Goal: Information Seeking & Learning: Find specific fact

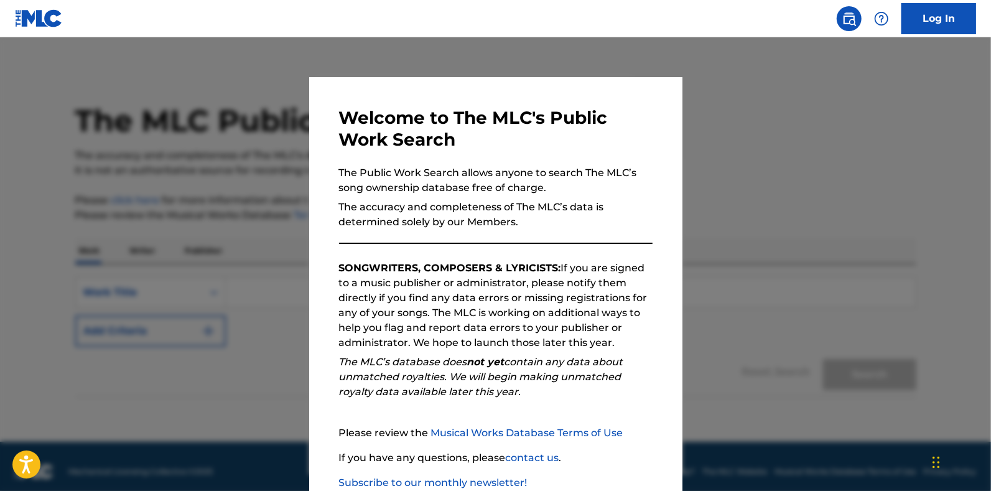
scroll to position [78, 0]
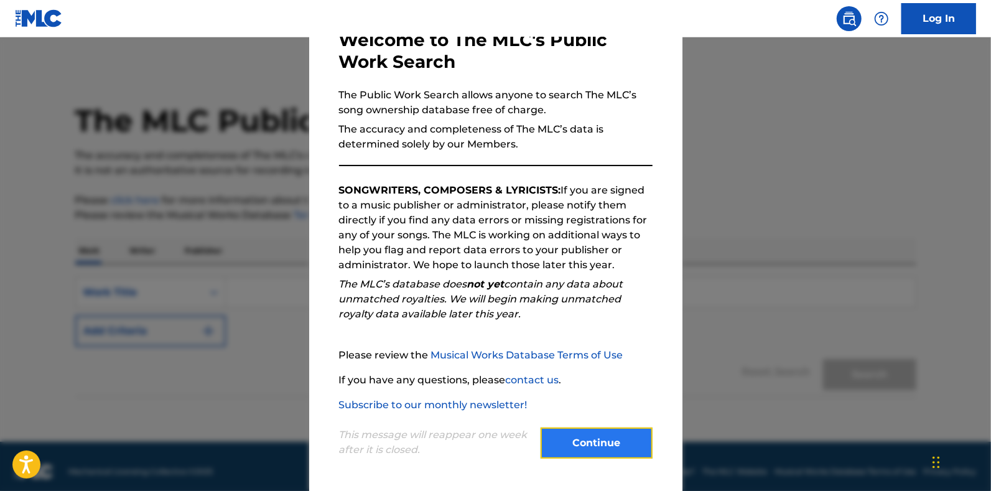
click at [489, 433] on button "Continue" at bounding box center [597, 442] width 112 height 31
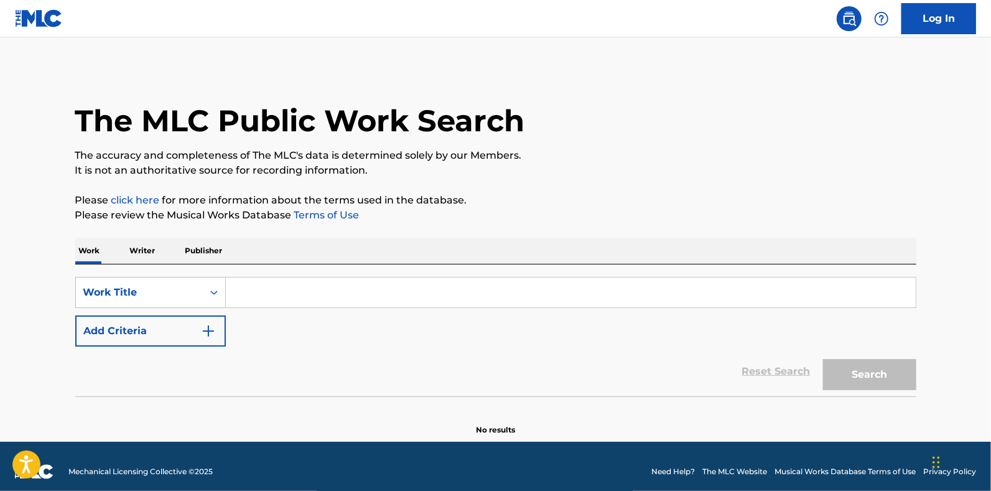
click at [305, 297] on input "Search Form" at bounding box center [571, 293] width 690 height 30
paste input "Loremercy Music Putishing Co"
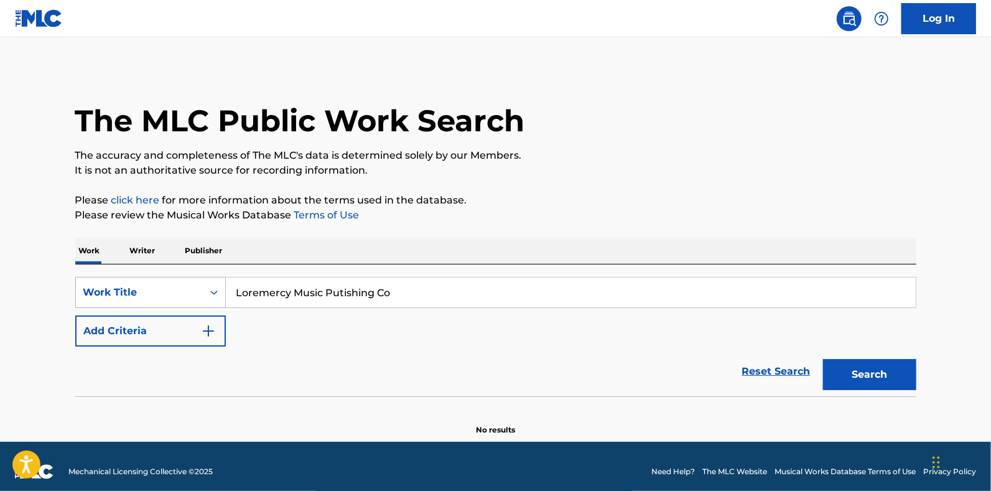
type input "Loremercy Music Putishing Co"
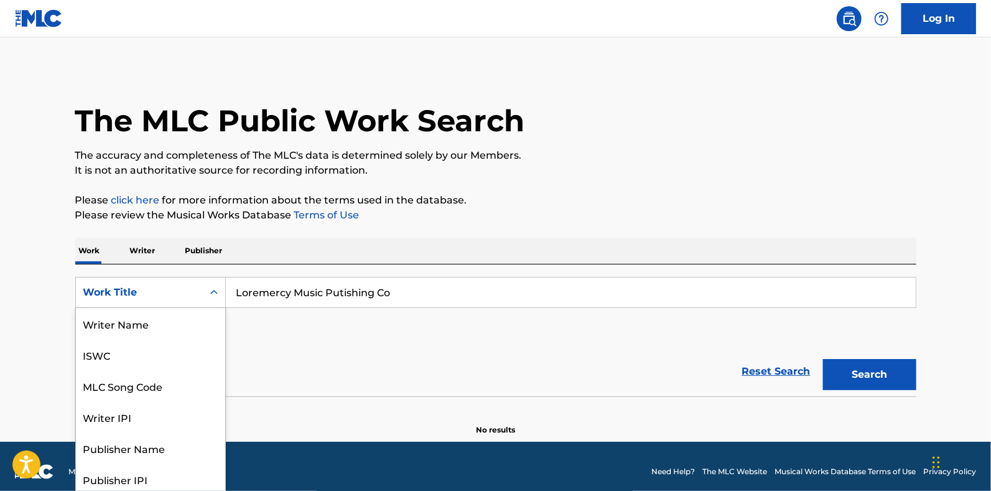
click at [203, 291] on div "Search Form" at bounding box center [214, 292] width 22 height 22
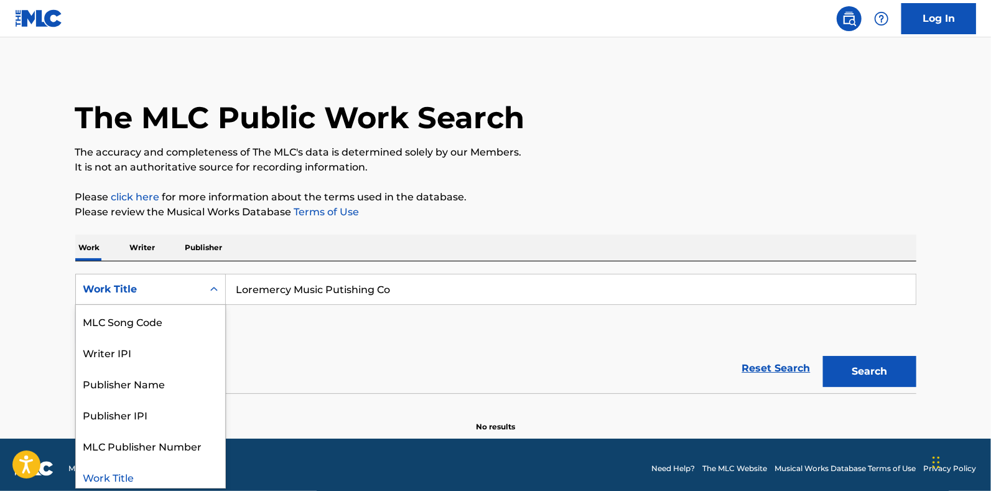
scroll to position [4, 0]
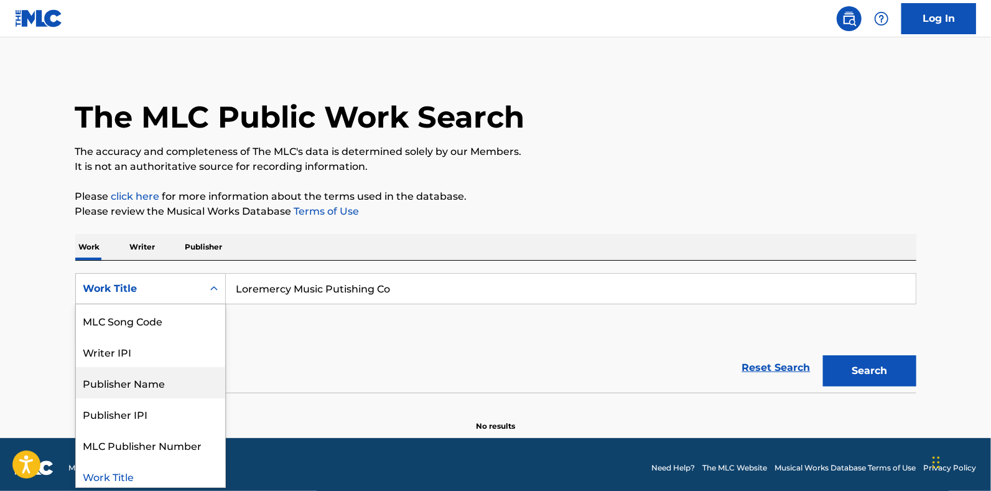
click at [182, 378] on div "Publisher Name" at bounding box center [150, 382] width 149 height 31
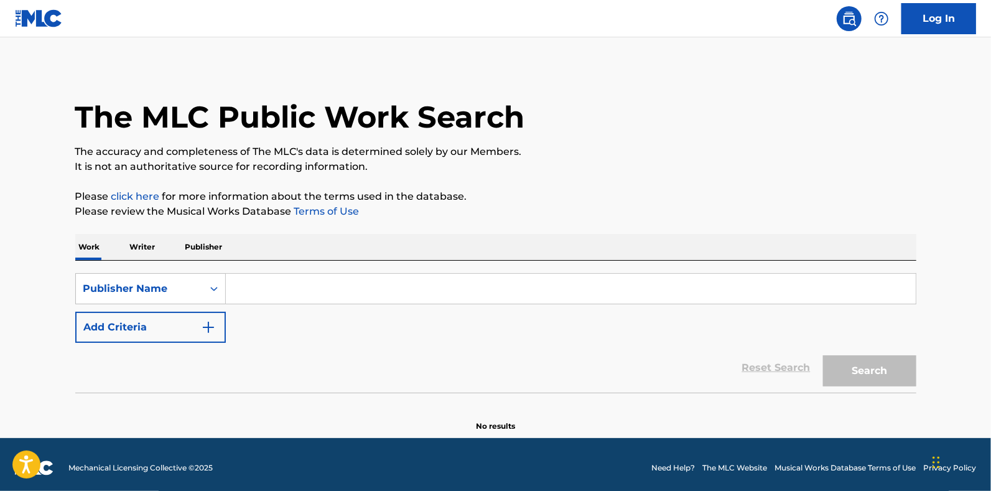
click at [489, 281] on input "Search Form" at bounding box center [571, 289] width 690 height 30
paste input "Loremercy Music Putishing Co"
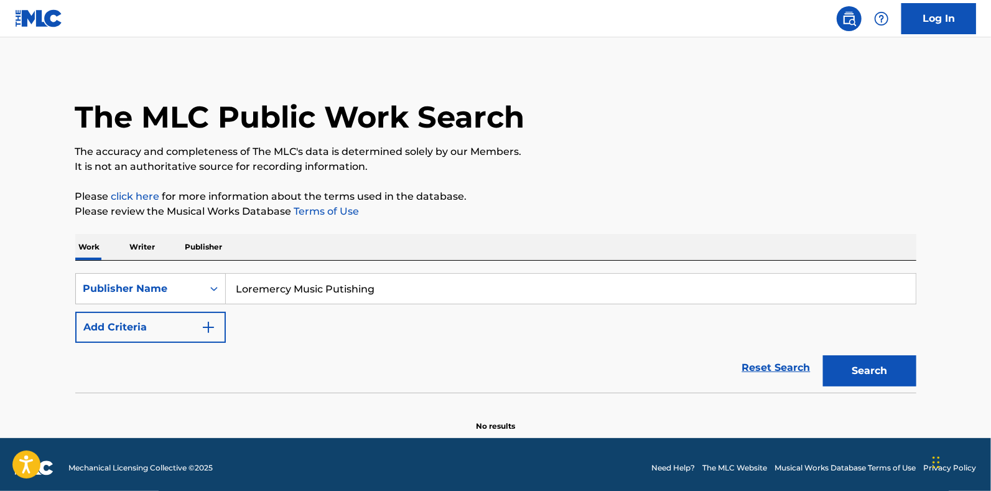
click at [489, 355] on button "Search" at bounding box center [869, 370] width 93 height 31
click at [359, 294] on input "Loremercy Music Publishing" at bounding box center [571, 289] width 690 height 30
click at [489, 355] on button "Search" at bounding box center [869, 370] width 93 height 31
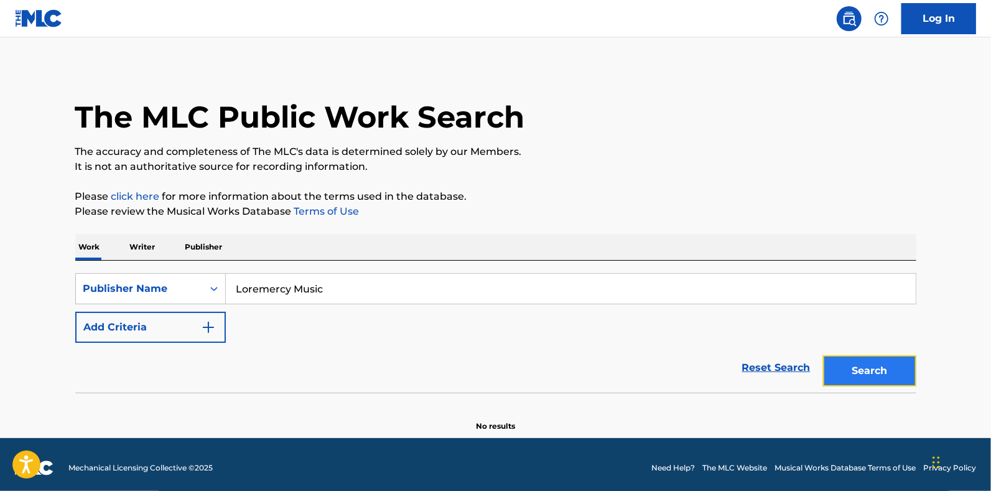
click at [489, 382] on button "Search" at bounding box center [869, 370] width 93 height 31
click at [370, 294] on input "Loremercy Music" at bounding box center [571, 289] width 690 height 30
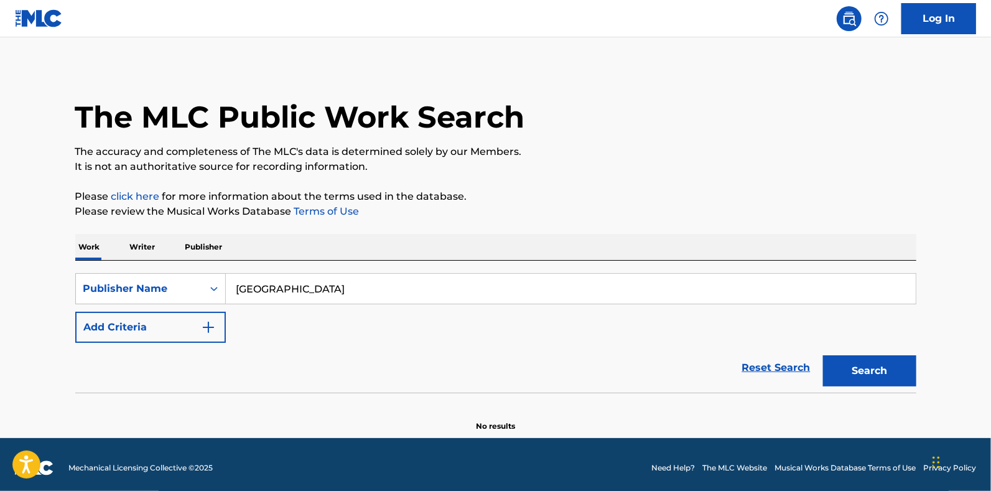
type input "[GEOGRAPHIC_DATA]"
click at [489, 355] on button "Search" at bounding box center [869, 370] width 93 height 31
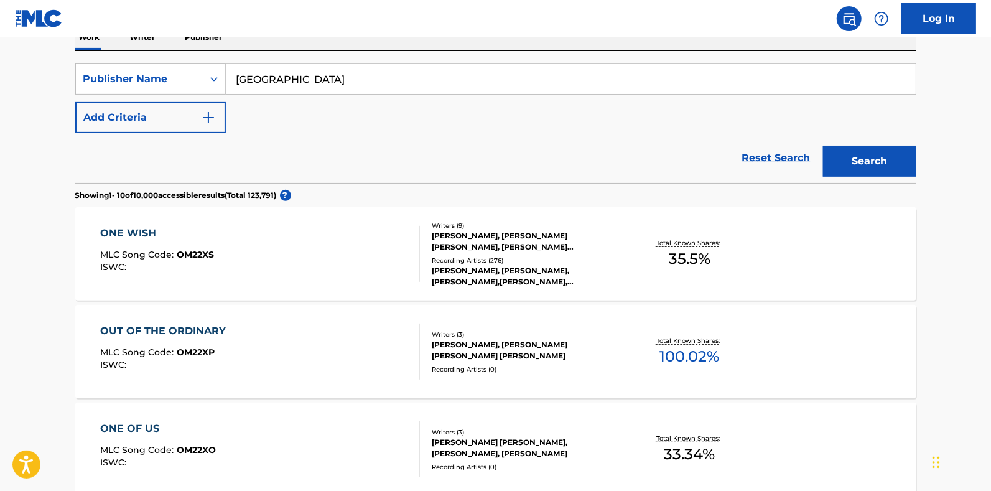
scroll to position [78, 0]
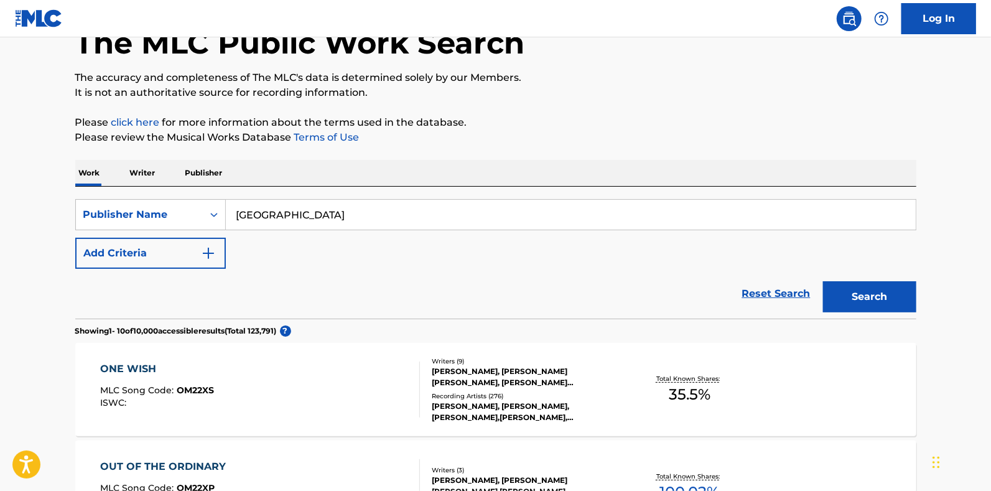
click at [140, 367] on div "ONE WISH" at bounding box center [157, 369] width 114 height 15
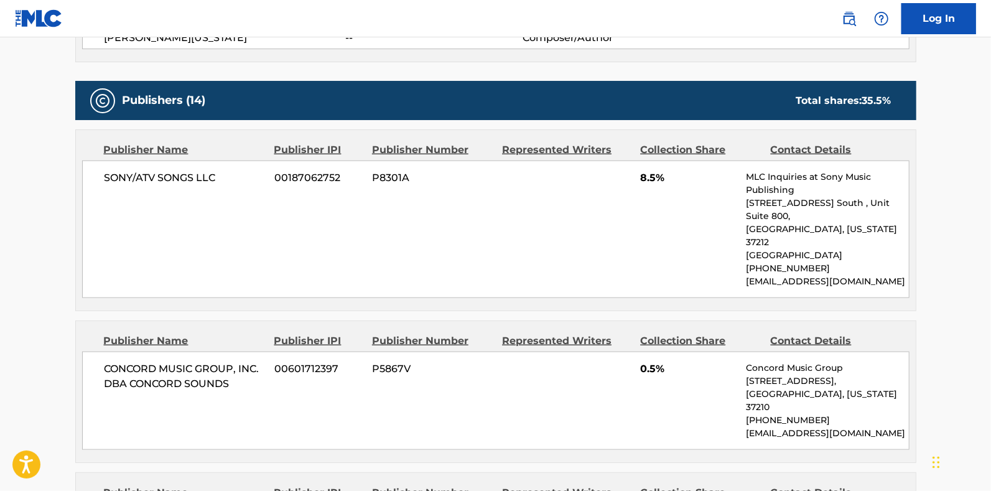
scroll to position [637, 0]
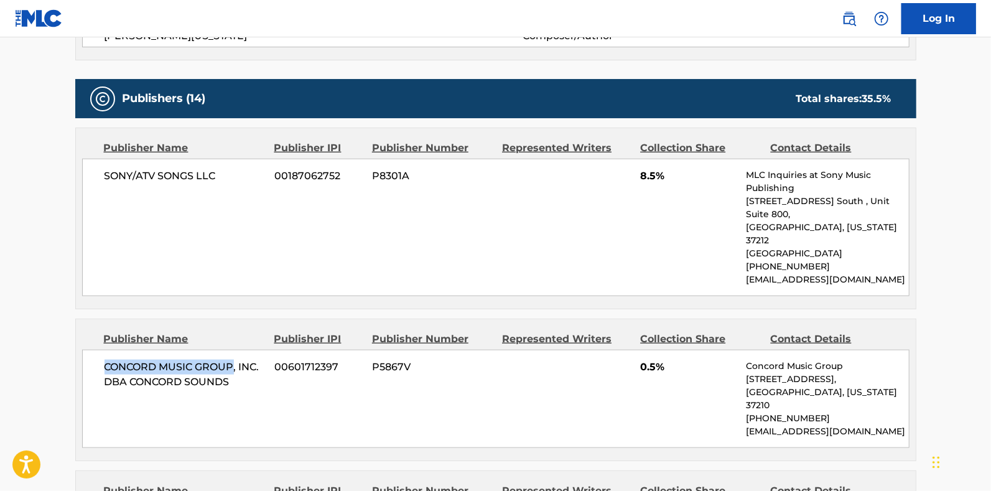
drag, startPoint x: 106, startPoint y: 339, endPoint x: 234, endPoint y: 339, distance: 128.2
click at [234, 360] on span "CONCORD MUSIC GROUP, INC. DBA CONCORD SOUNDS" at bounding box center [185, 375] width 161 height 30
copy span "CONCORD MUSIC GROUP"
